Goal: Browse casually: Explore the website without a specific task or goal

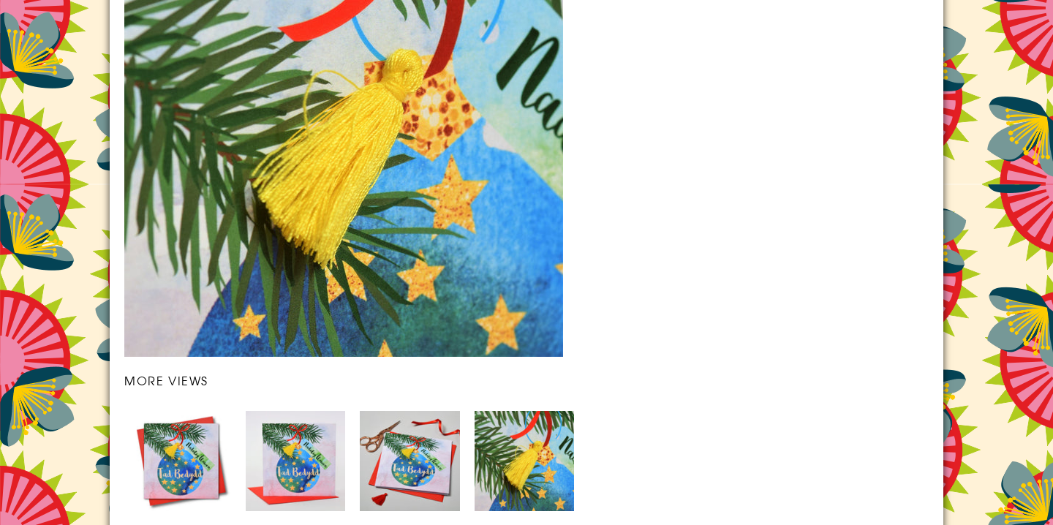
scroll to position [2100, 0]
